Goal: Information Seeking & Learning: Learn about a topic

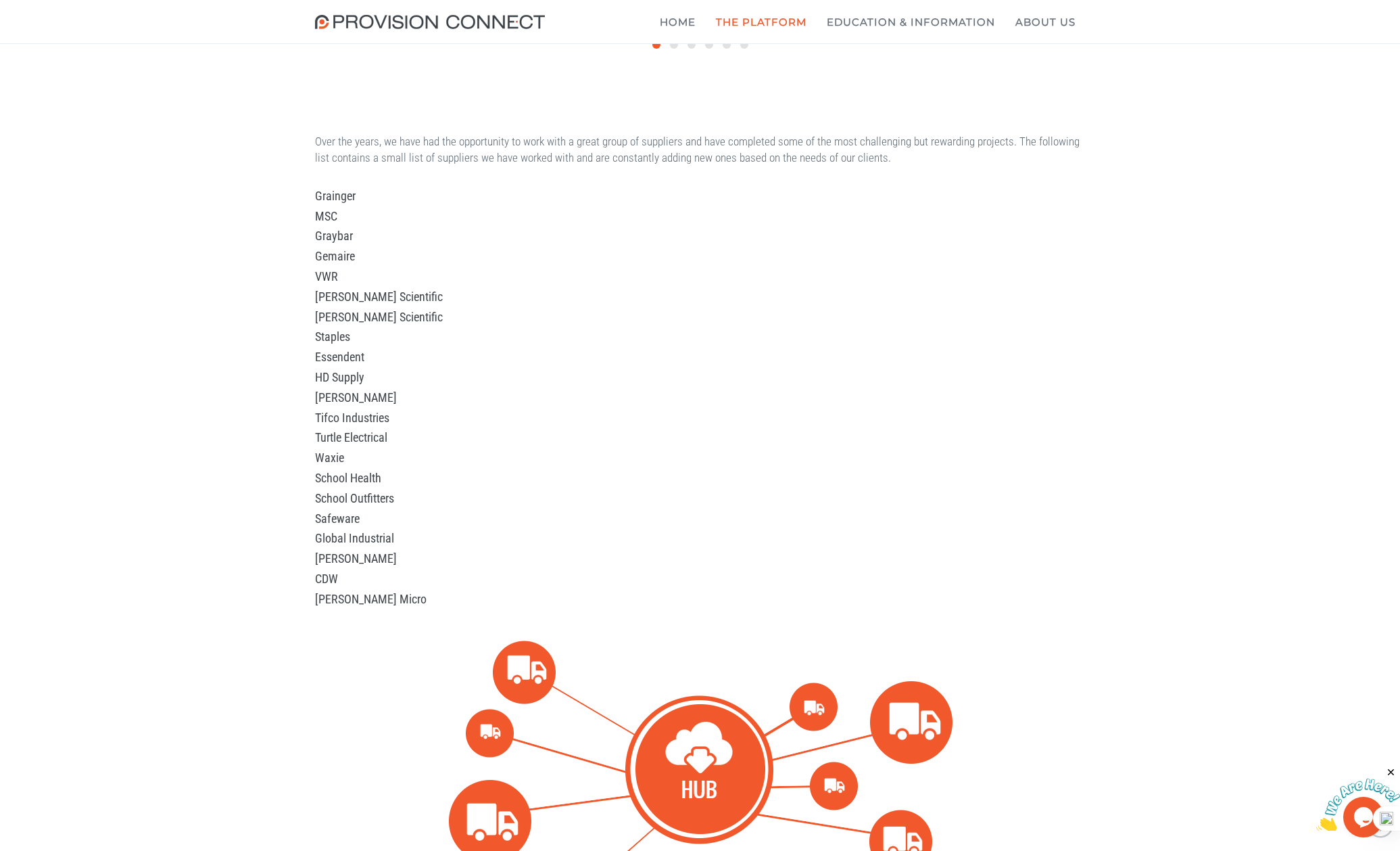
scroll to position [541, 0]
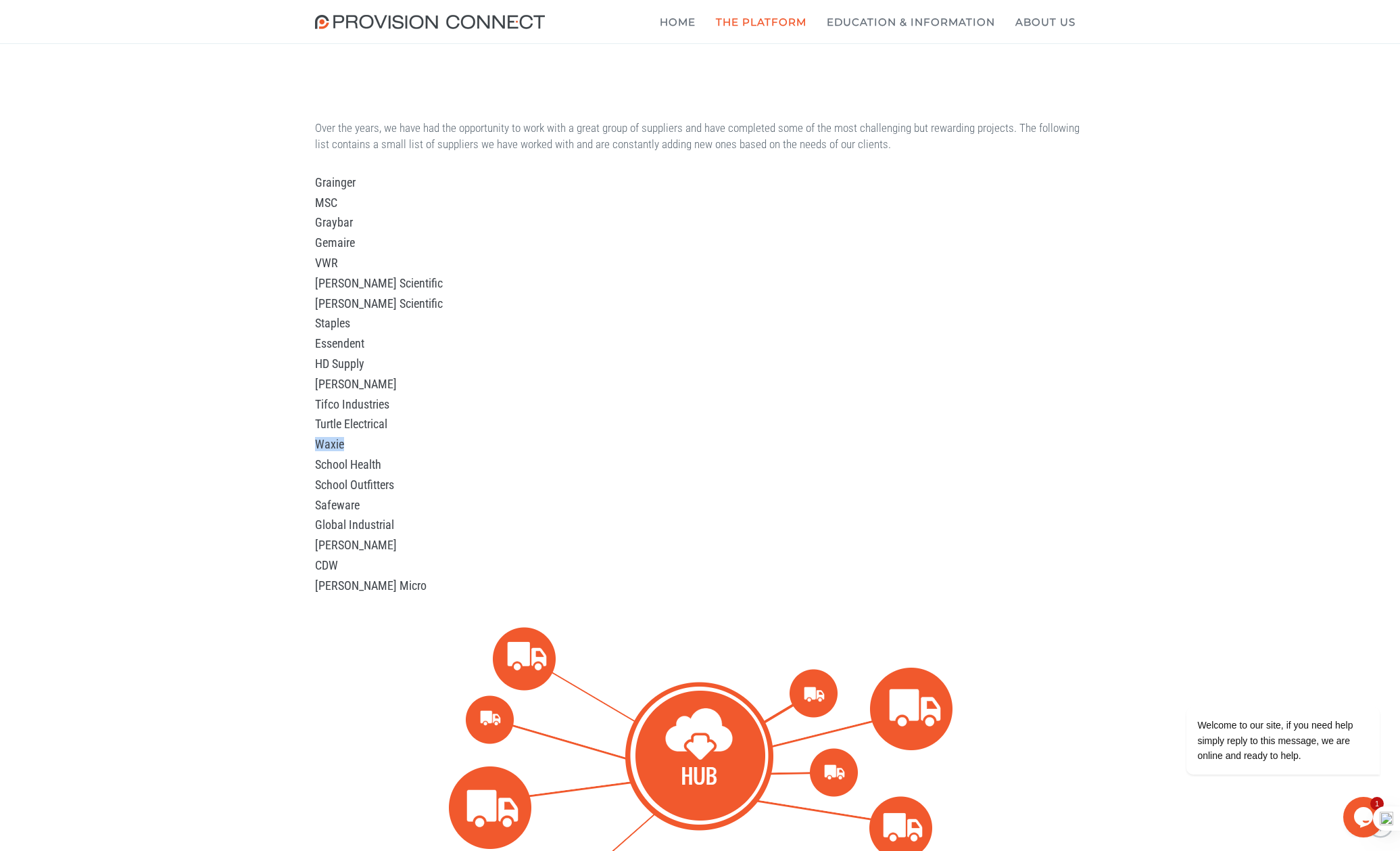
drag, startPoint x: 348, startPoint y: 445, endPoint x: 349, endPoint y: 436, distance: 9.1
click at [302, 450] on div "Over the years, we have had the opportunity to work with a great group of suppl…" at bounding box center [700, 532] width 1400 height 906
copy h3 "Waxie"
click at [1195, 385] on div "Over the years, we have had the opportunity to work with a great group of suppl…" at bounding box center [700, 532] width 1400 height 906
drag, startPoint x: 317, startPoint y: 421, endPoint x: 410, endPoint y: 424, distance: 93.0
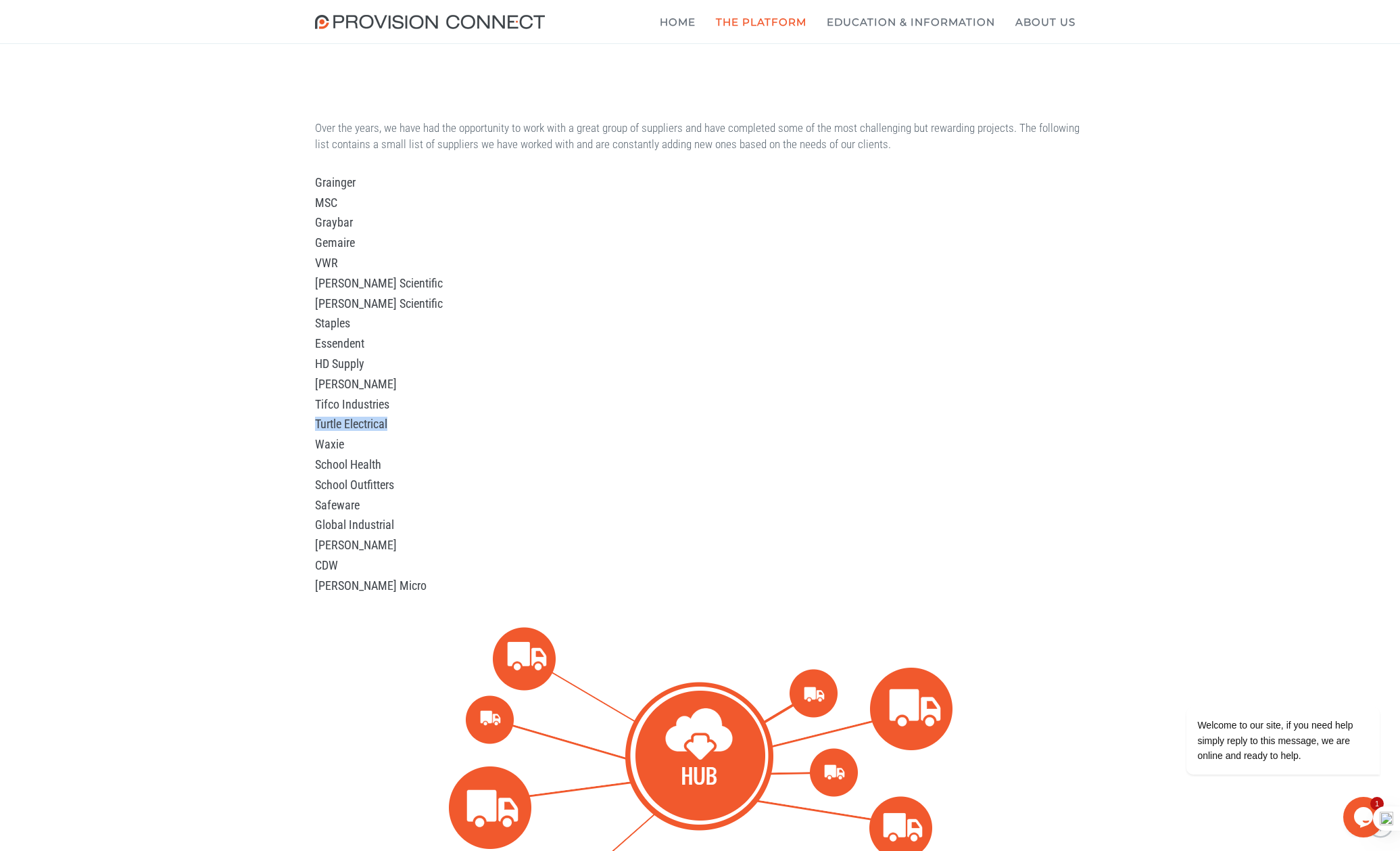
click at [410, 424] on h3 "Turtle Electrical" at bounding box center [700, 424] width 771 height 13
click at [923, 383] on h3 "[PERSON_NAME]" at bounding box center [700, 383] width 771 height 13
click at [845, 416] on div "Over the years, we have had the opportunity to work with a great group of suppl…" at bounding box center [700, 532] width 791 height 825
drag, startPoint x: 316, startPoint y: 425, endPoint x: 461, endPoint y: 433, distance: 145.2
click at [461, 433] on div "Over the years, we have had the opportunity to work with a great group of suppl…" at bounding box center [700, 532] width 791 height 825
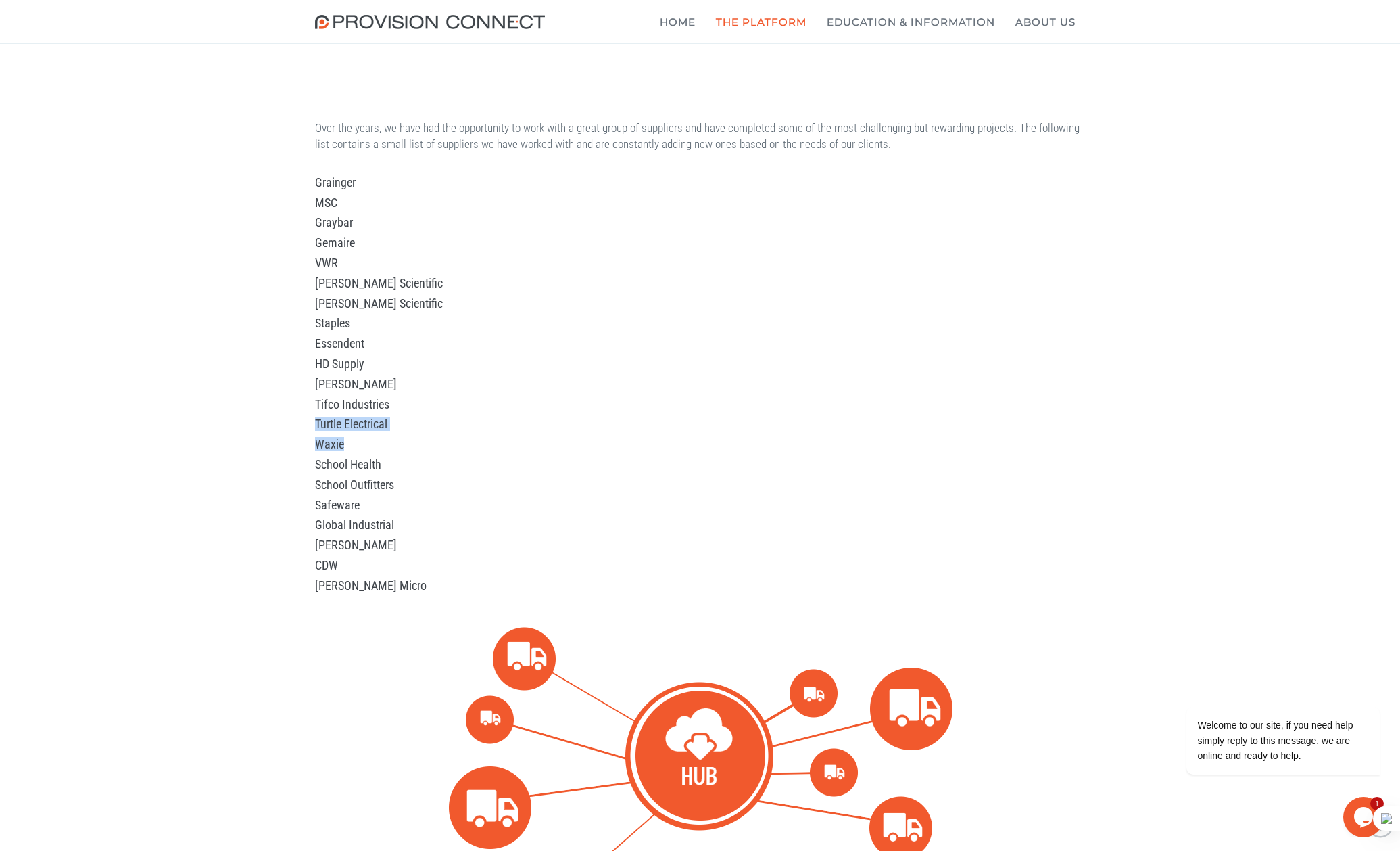
click at [462, 433] on div "Over the years, we have had the opportunity to work with a great group of suppl…" at bounding box center [700, 532] width 791 height 825
drag, startPoint x: 316, startPoint y: 425, endPoint x: 419, endPoint y: 420, distance: 103.1
click at [419, 420] on h3 "Turtle Electrical" at bounding box center [700, 424] width 771 height 13
copy h3 "Turtle Electrical"
click at [1247, 371] on div "Over the years, we have had the opportunity to work with a great group of suppl…" at bounding box center [700, 532] width 1400 height 906
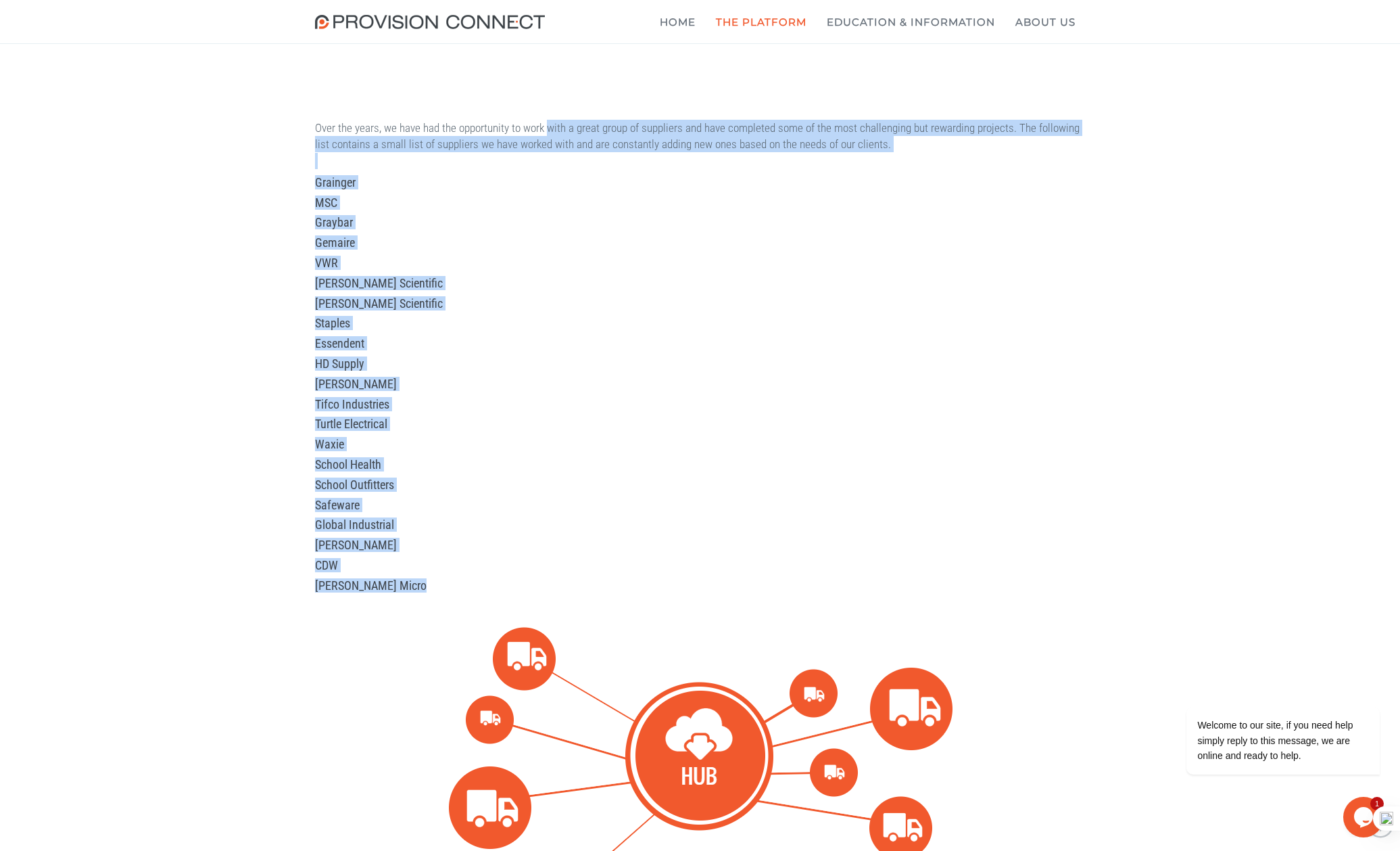
drag, startPoint x: 315, startPoint y: 127, endPoint x: 660, endPoint y: 597, distance: 583.0
click at [660, 597] on div "Over the years, we have had the opportunity to work with a great group of suppl…" at bounding box center [700, 532] width 791 height 825
click at [1237, 337] on div "Over the years, we have had the opportunity to work with a great group of suppl…" at bounding box center [700, 532] width 1400 height 906
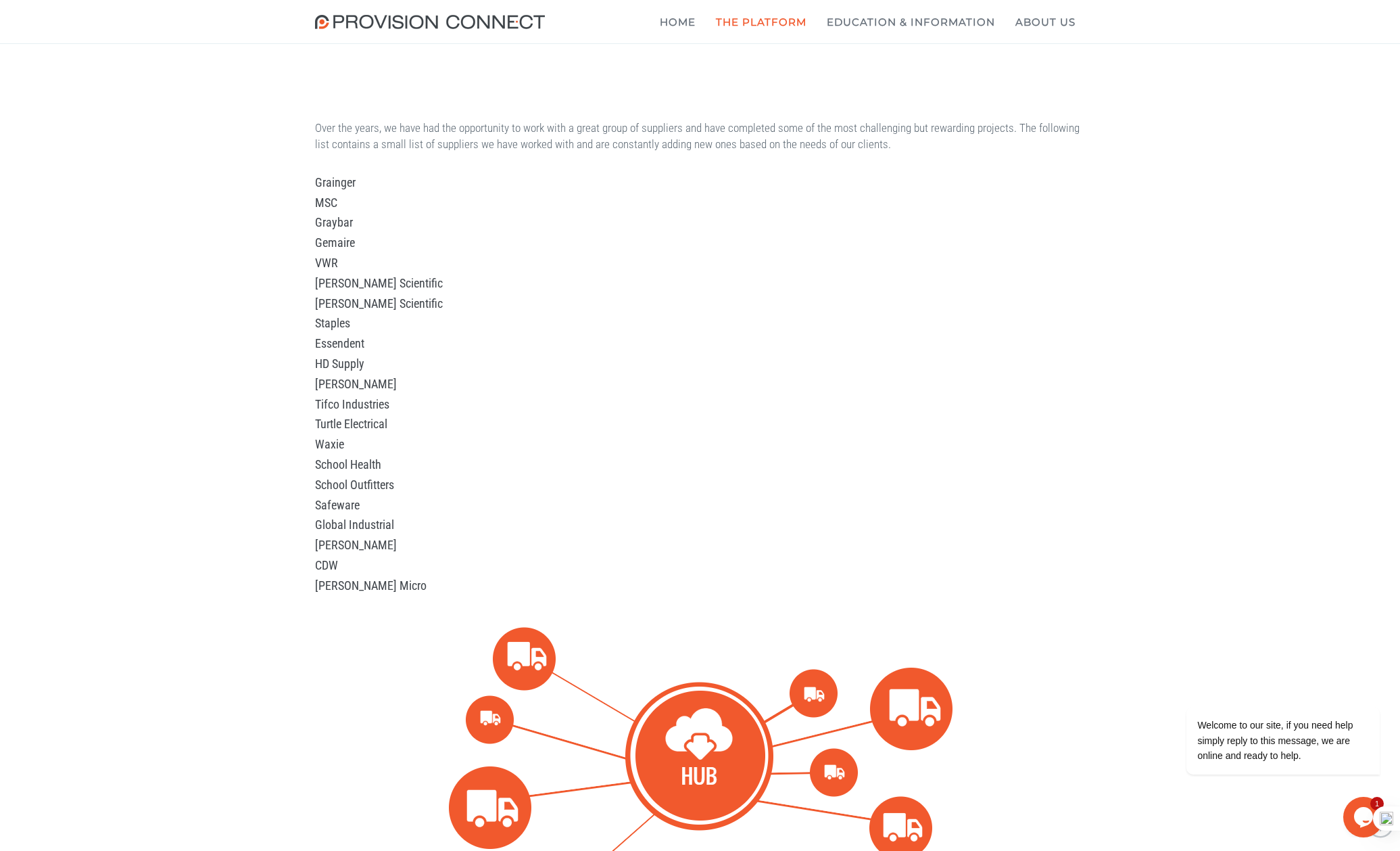
click at [1297, 283] on div "Over the years, we have had the opportunity to work with a great group of suppl…" at bounding box center [700, 532] width 1400 height 906
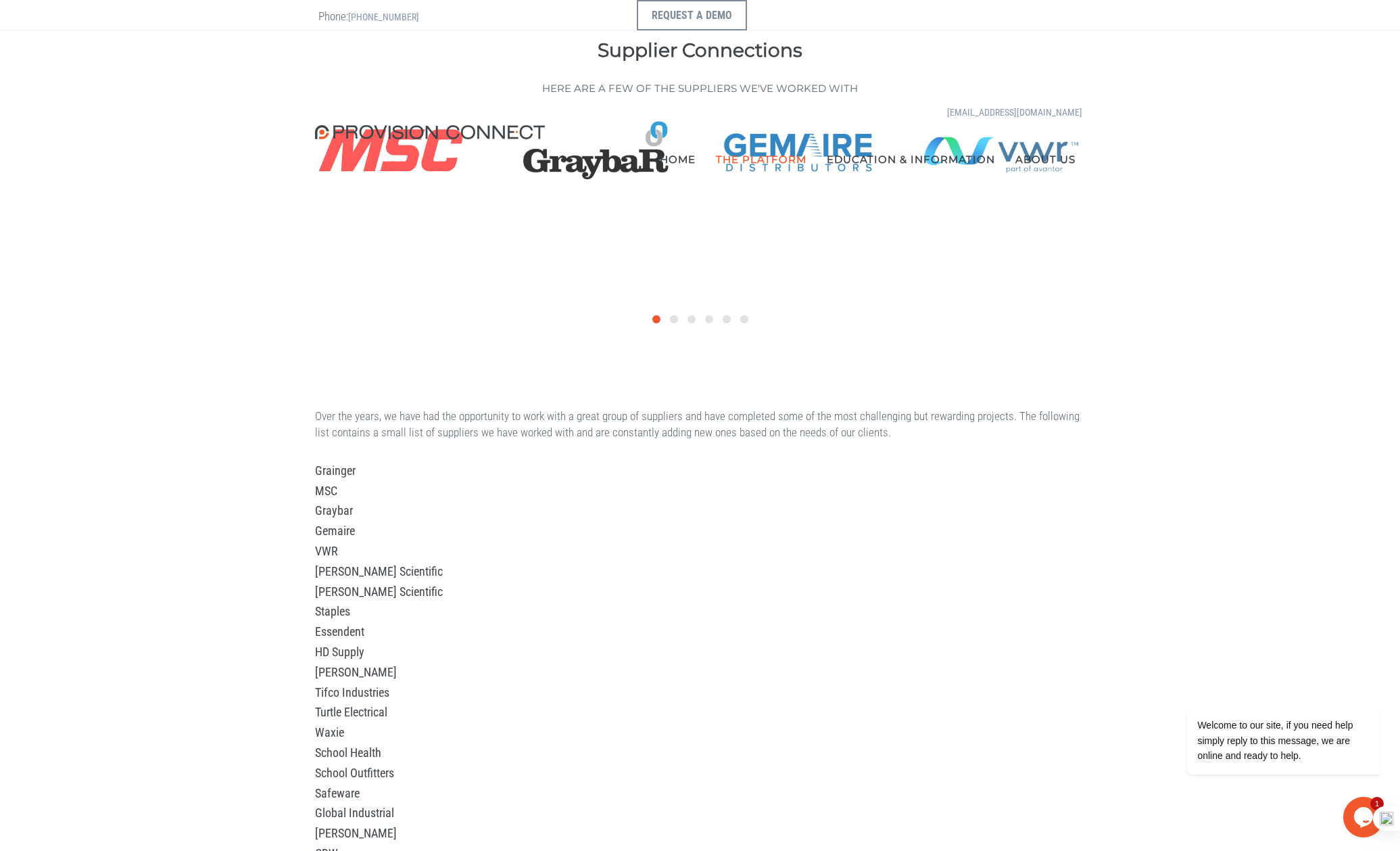
scroll to position [0, 0]
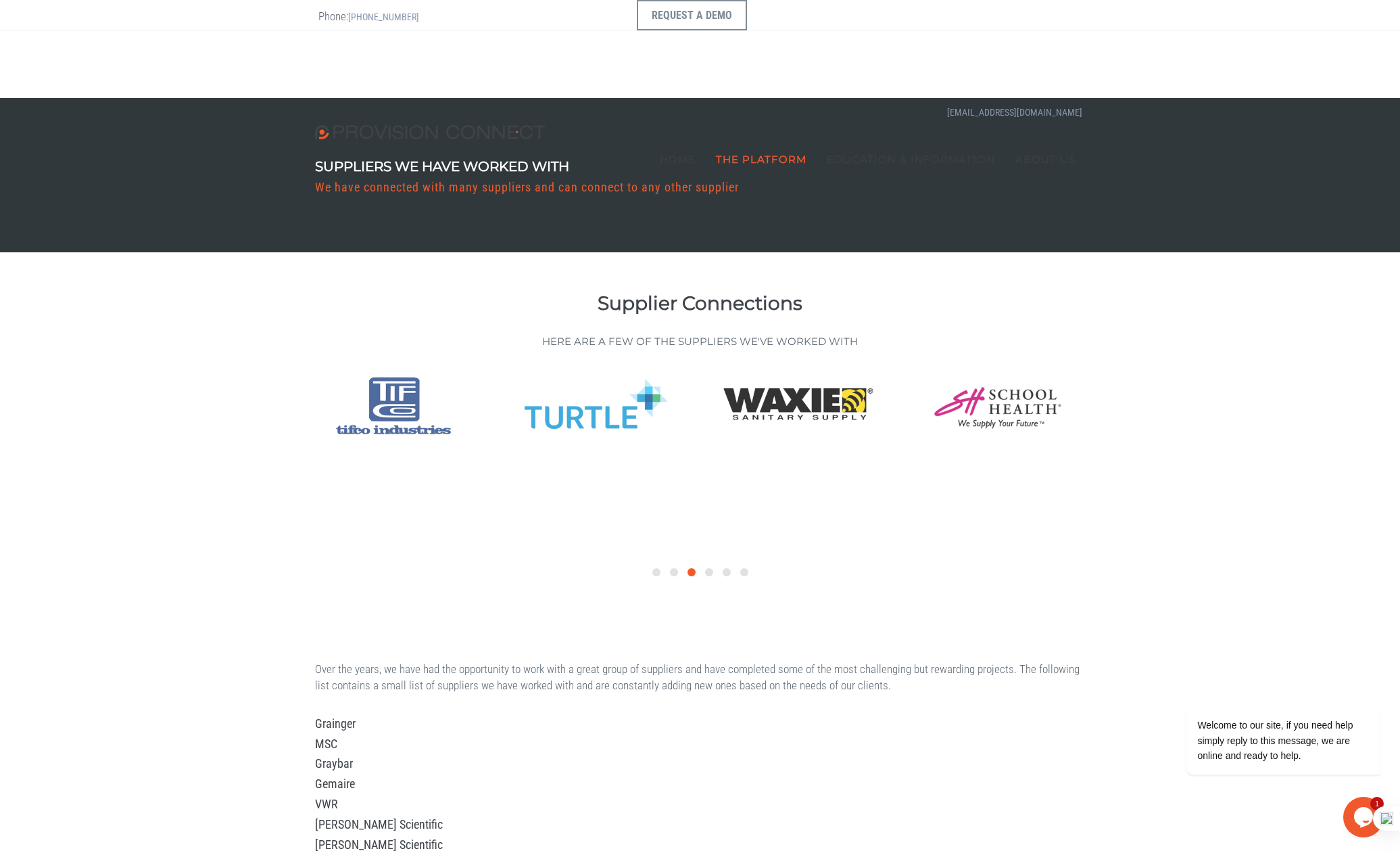
click at [180, 384] on div "Supplier Connections Here are a few of the Suppliers we've worked with" at bounding box center [700, 436] width 1400 height 368
click at [155, 398] on div "Supplier Connections Here are a few of the Suppliers we've worked with" at bounding box center [700, 436] width 1400 height 368
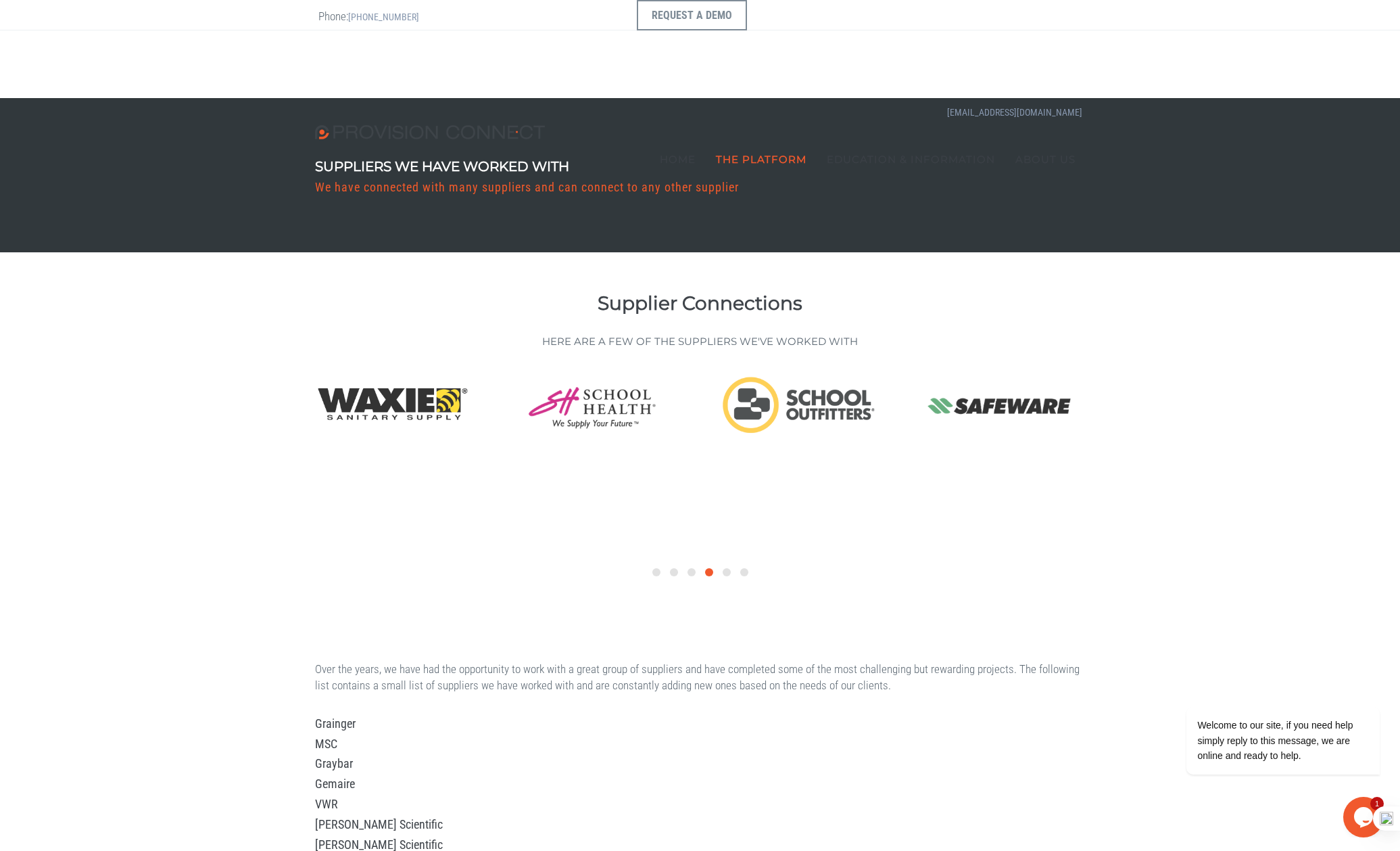
click at [1263, 410] on div "Supplier Connections Here are a few of the Suppliers we've worked with" at bounding box center [700, 436] width 1400 height 368
